Goal: Find specific page/section: Find specific page/section

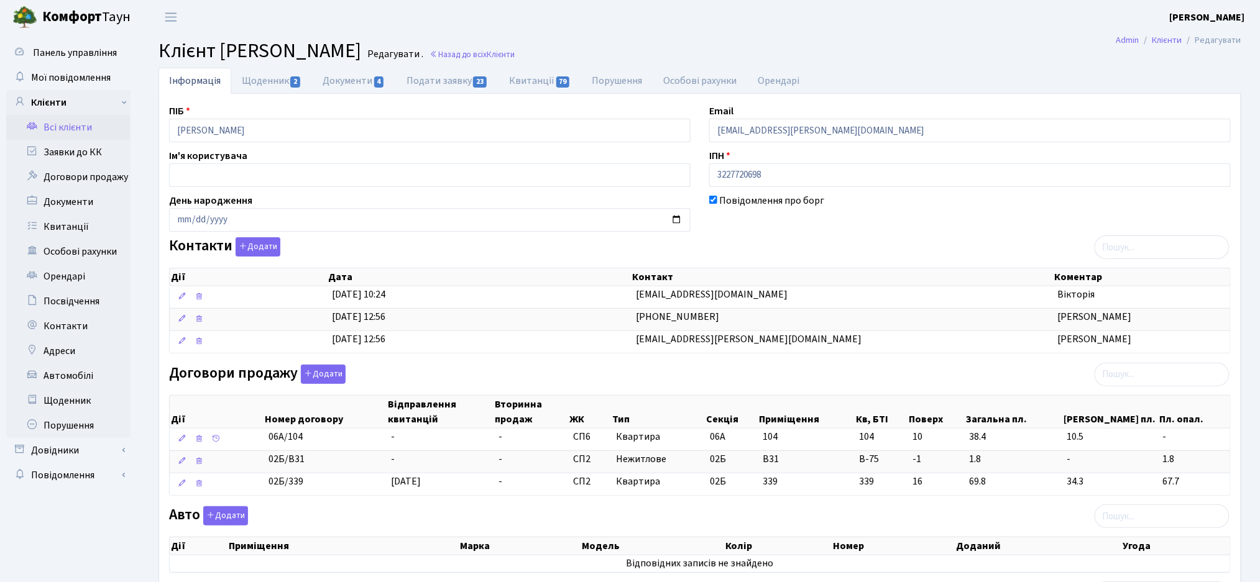
click at [73, 126] on link "Всі клієнти" at bounding box center [68, 127] width 124 height 25
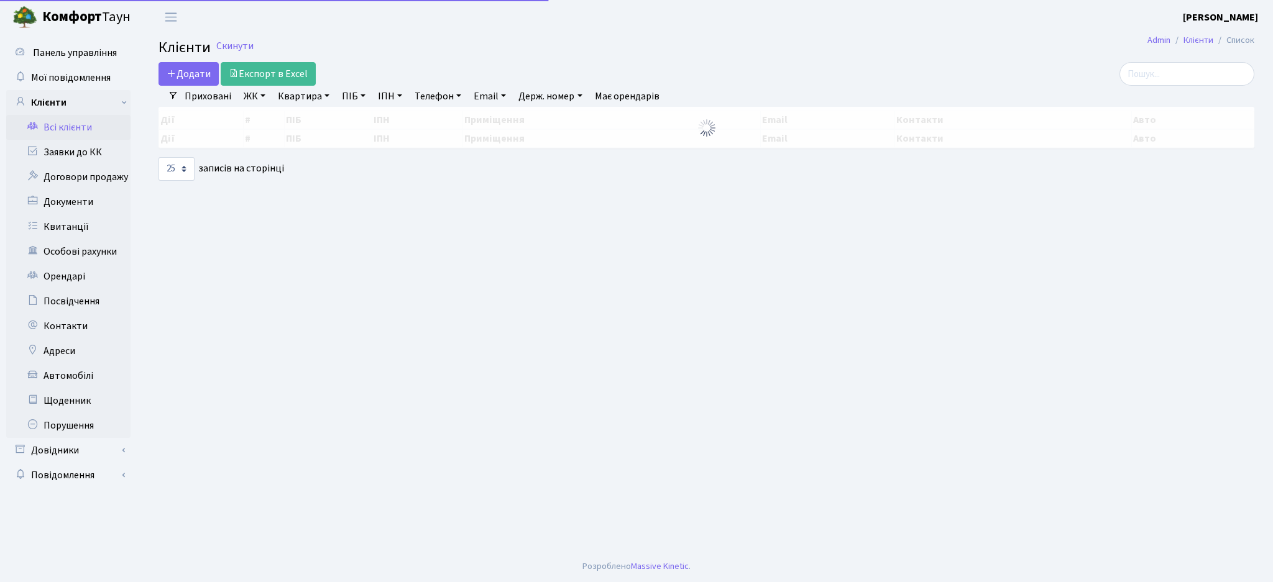
select select "25"
drag, startPoint x: 1211, startPoint y: 83, endPoint x: 1202, endPoint y: 84, distance: 8.8
click at [1211, 82] on input "search" at bounding box center [1173, 74] width 135 height 24
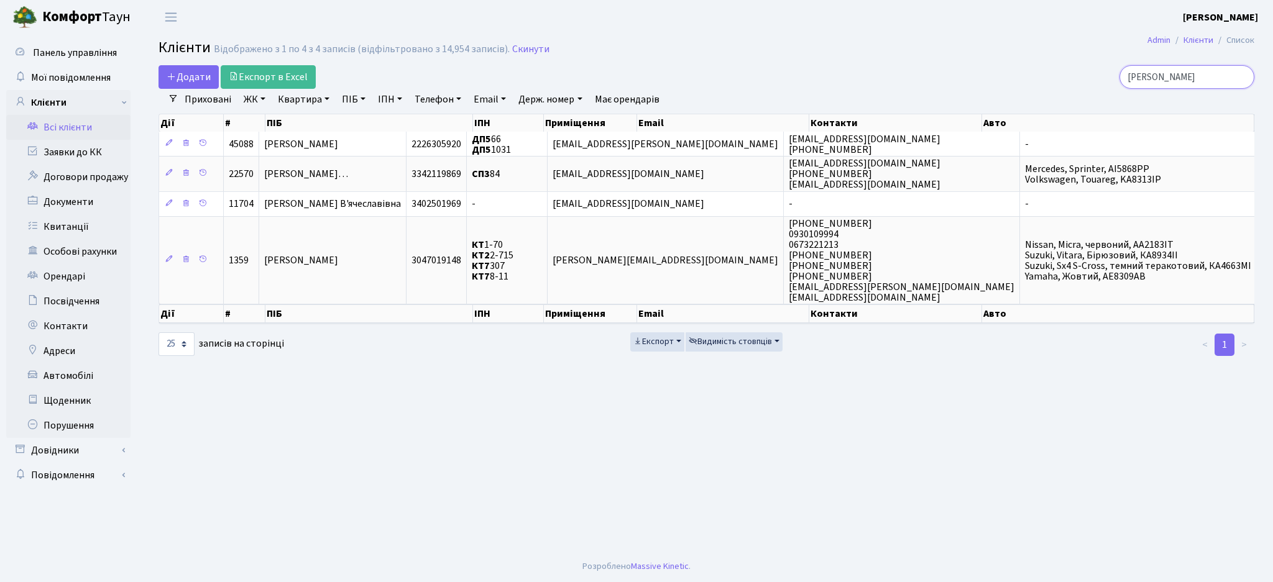
type input "смірнова"
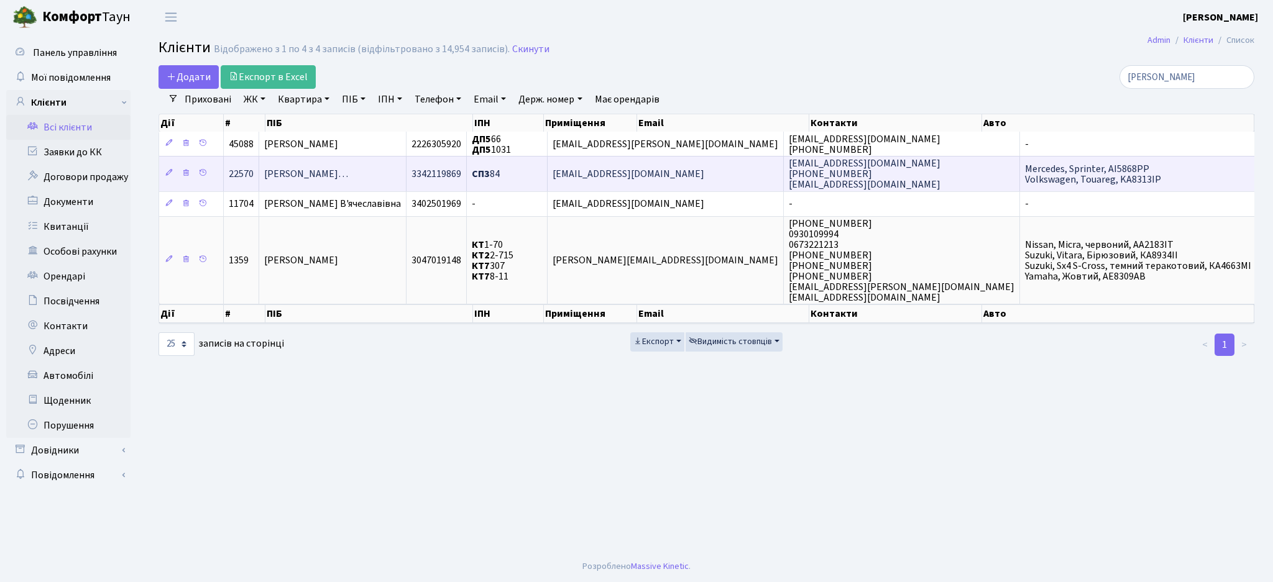
click at [314, 181] on span "Смірнова-Колесніченко Юлія Валер…" at bounding box center [306, 174] width 84 height 14
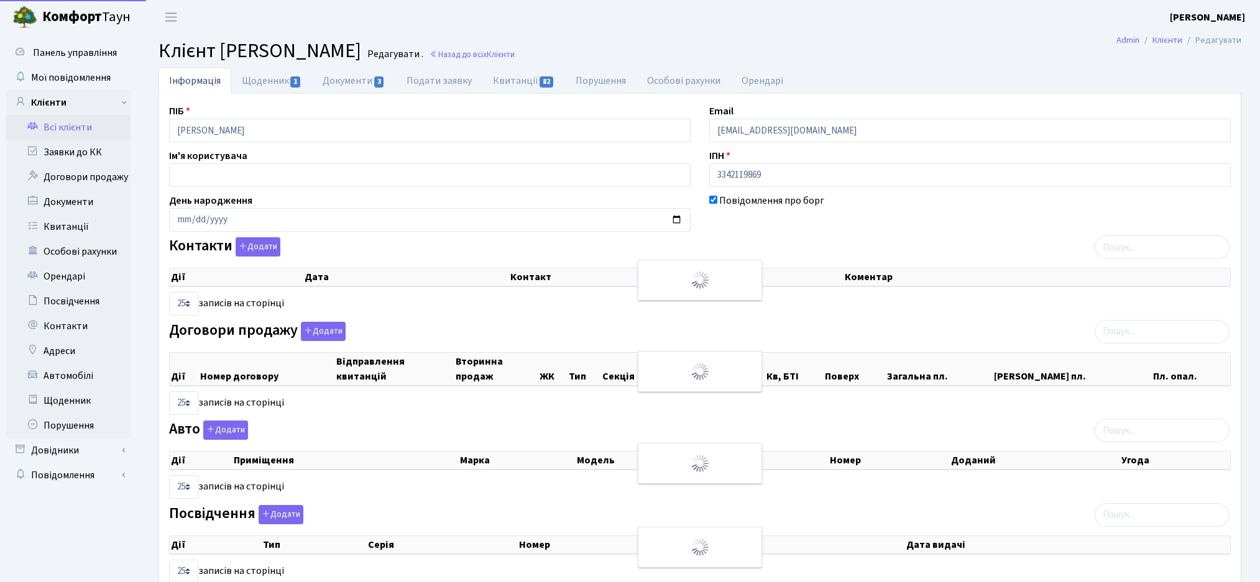
select select "25"
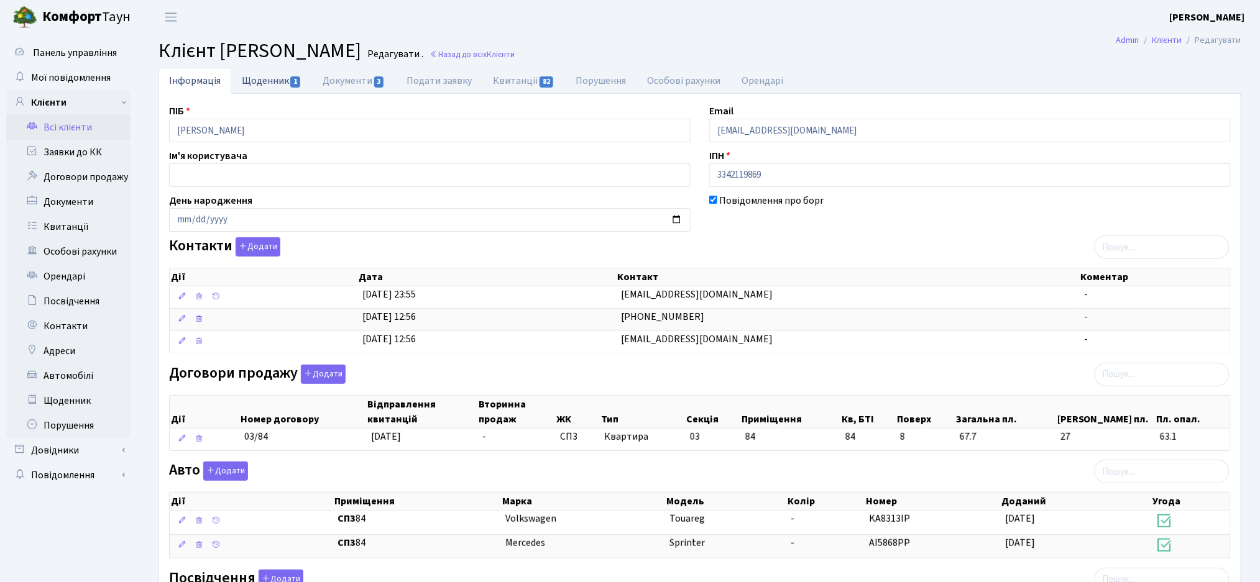
click at [274, 91] on link "Щоденник 1" at bounding box center [271, 80] width 81 height 25
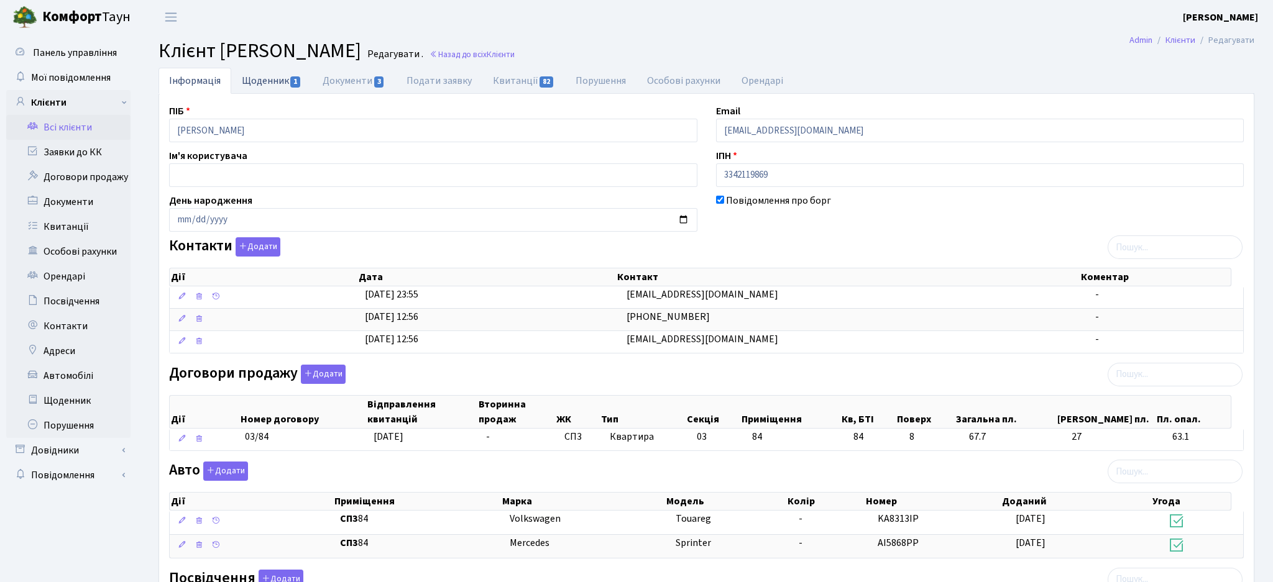
select select "25"
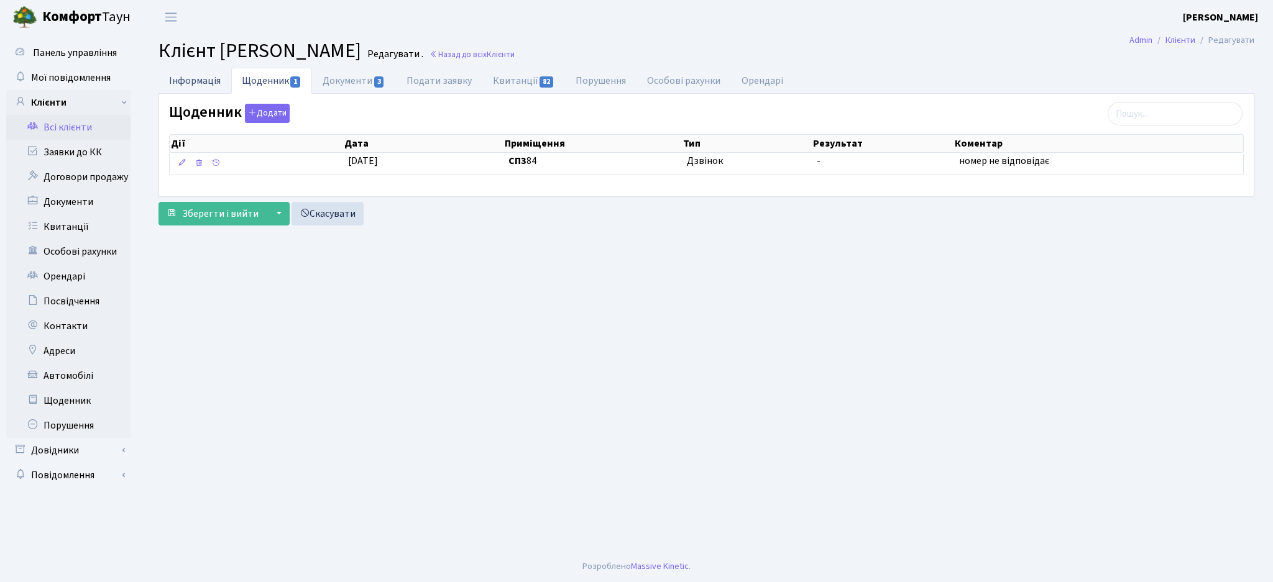
click at [183, 76] on link "Інформація" at bounding box center [194, 80] width 73 height 25
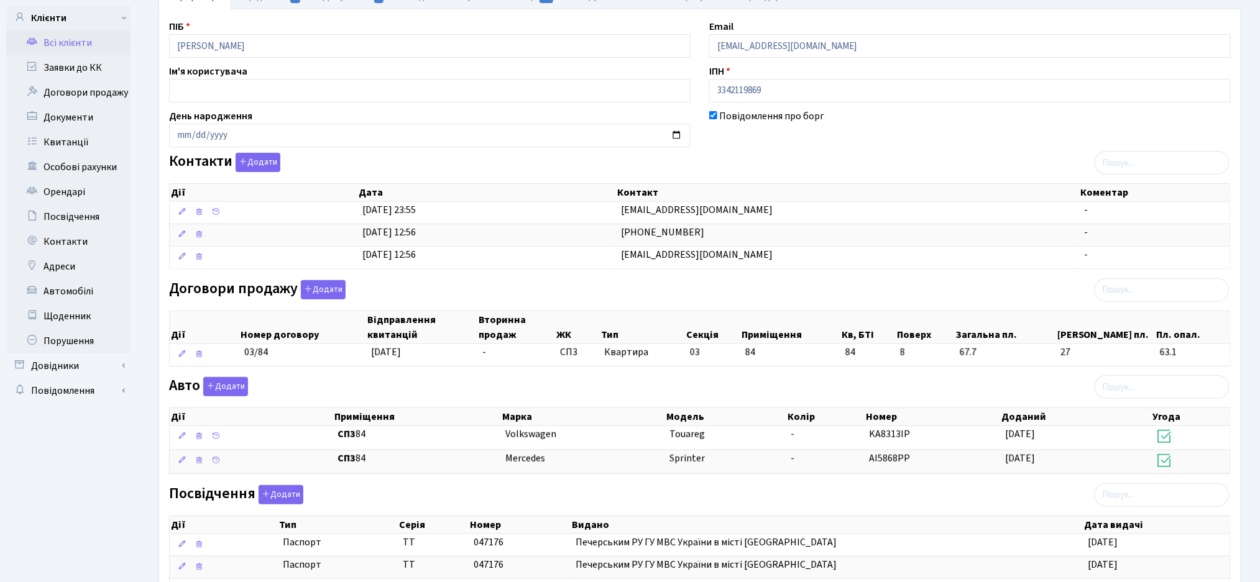
scroll to position [320, 0]
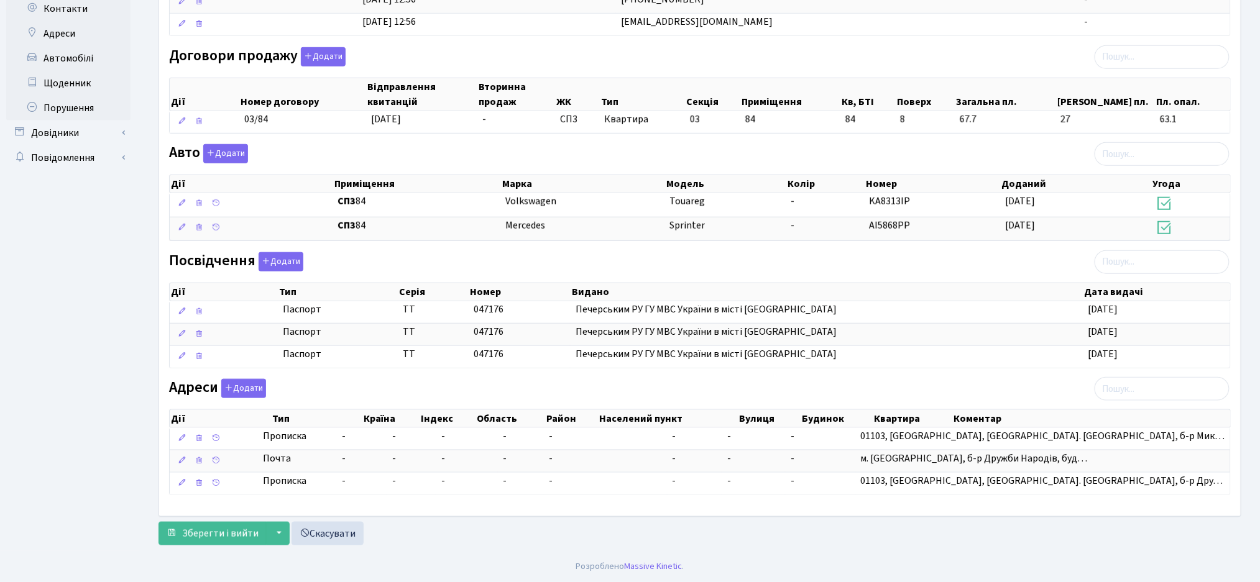
click at [0, 401] on div "Панель управління Мої повідомлення Клієнти Всі клієнти Заявки до КК" at bounding box center [70, 134] width 140 height 835
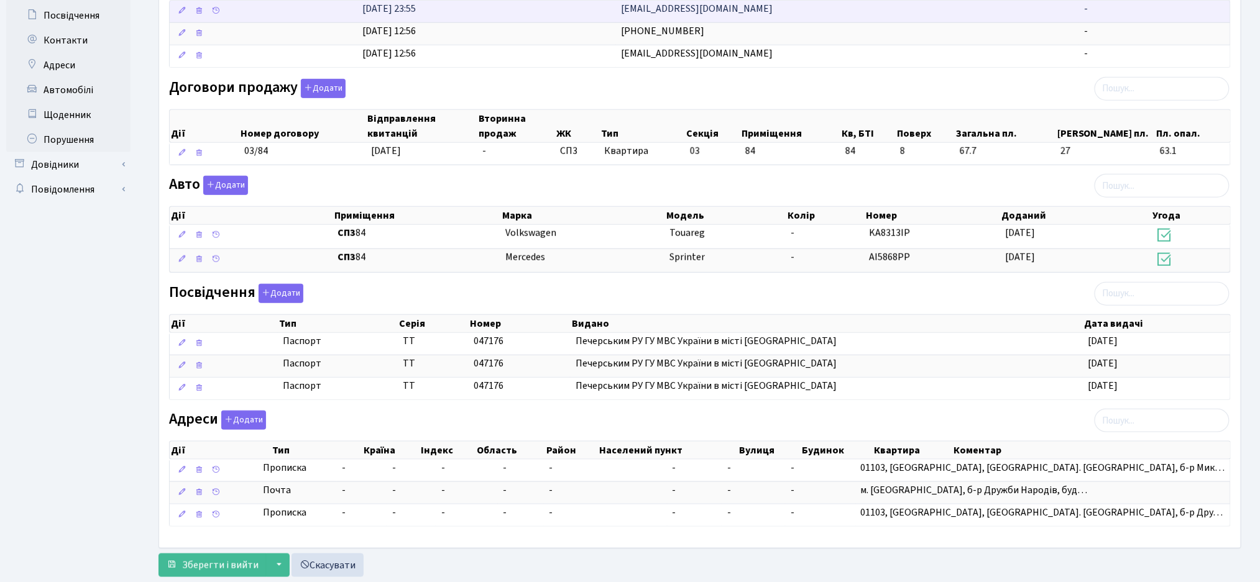
scroll to position [237, 0]
